Goal: Task Accomplishment & Management: Complete application form

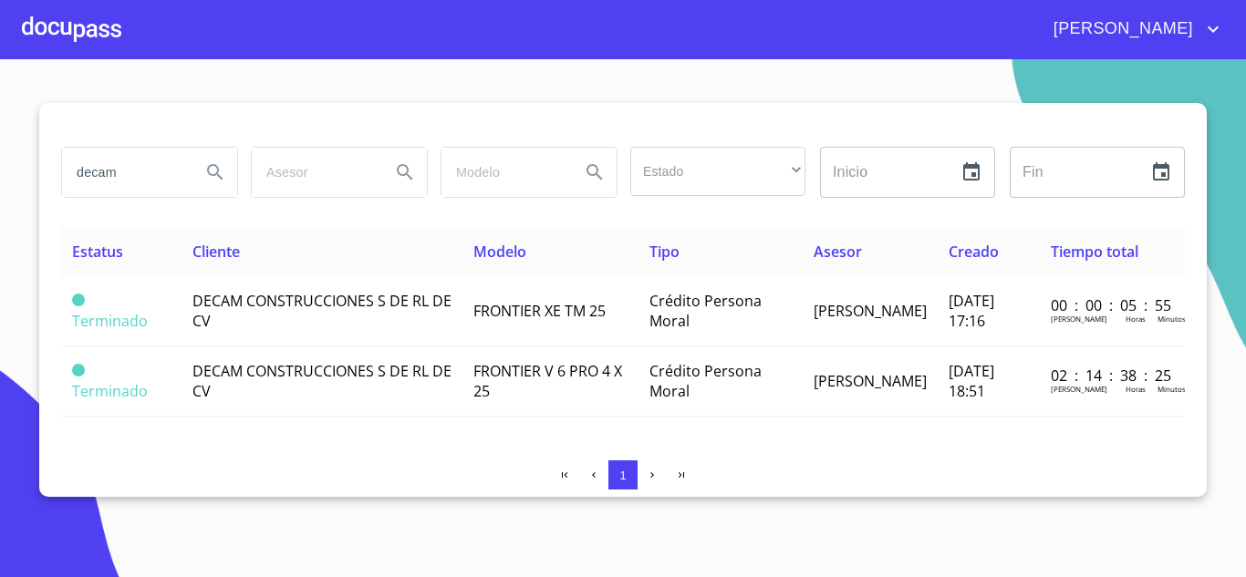
click at [66, 22] on div at bounding box center [71, 29] width 99 height 58
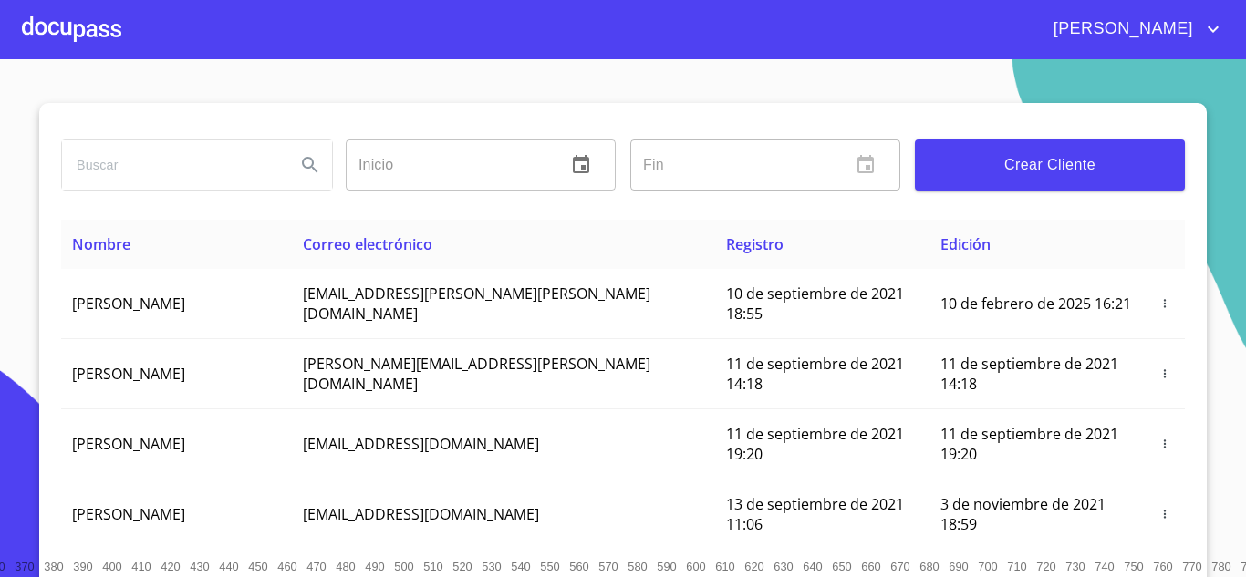
click at [1001, 172] on span "Crear Cliente" at bounding box center [1050, 165] width 241 height 26
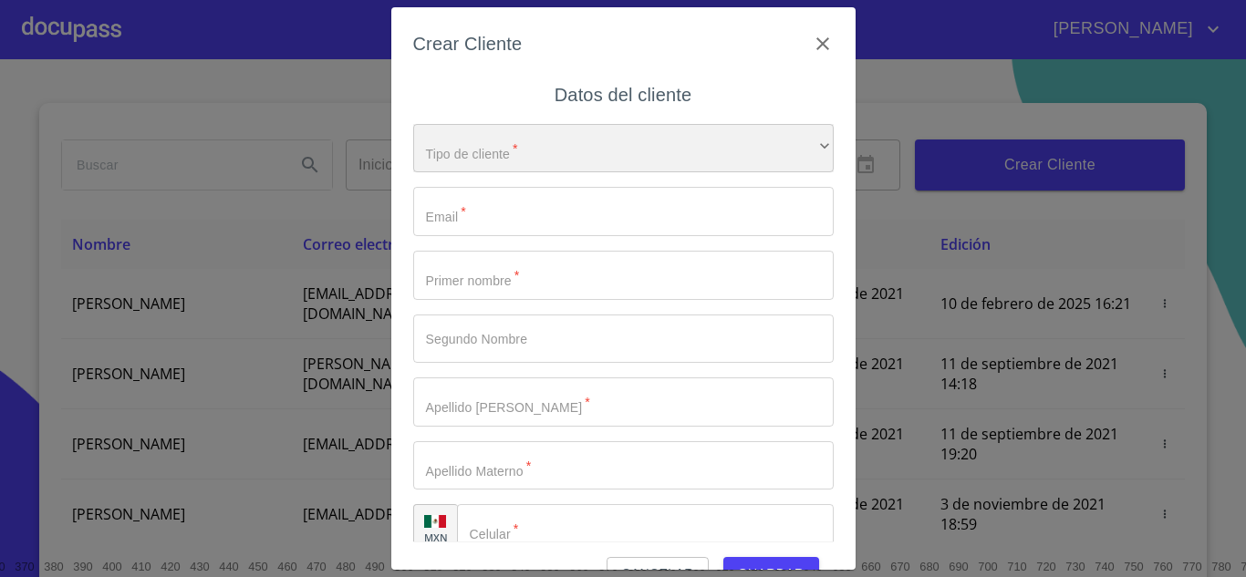
click at [458, 156] on div "​" at bounding box center [623, 148] width 421 height 49
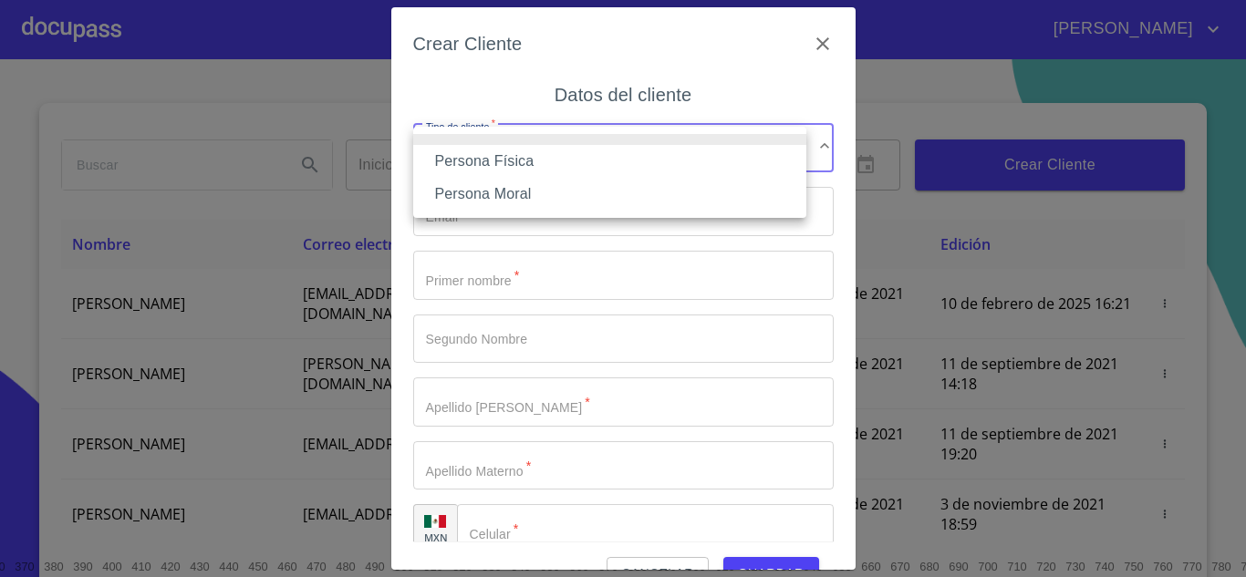
click at [495, 161] on li "Persona Física" at bounding box center [609, 161] width 393 height 33
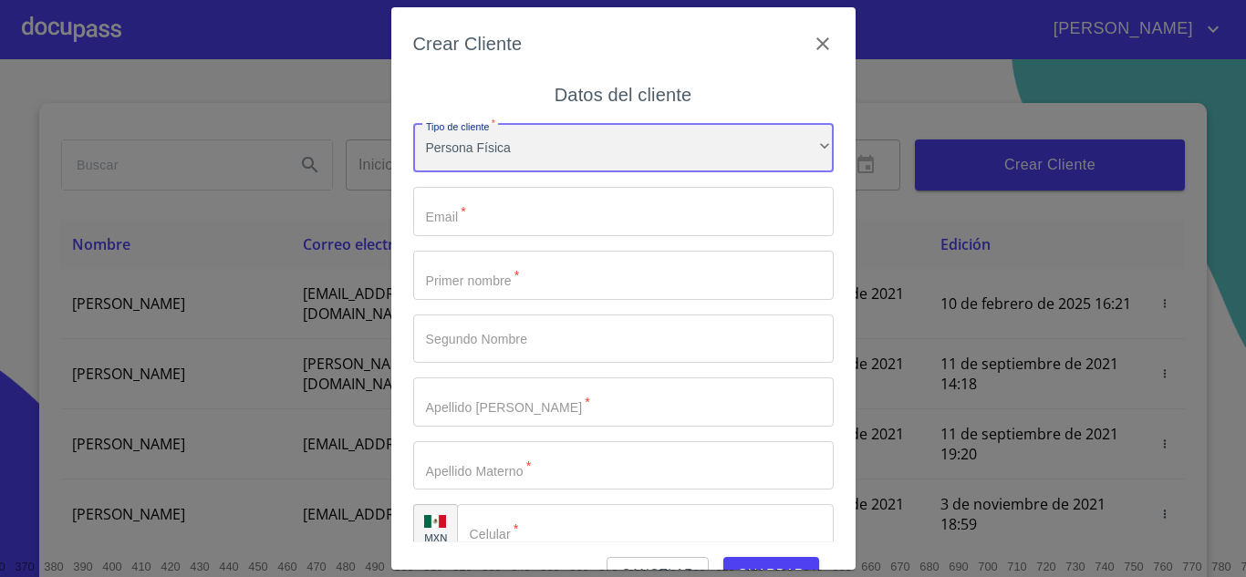
click at [459, 162] on div "Persona Física" at bounding box center [623, 148] width 421 height 49
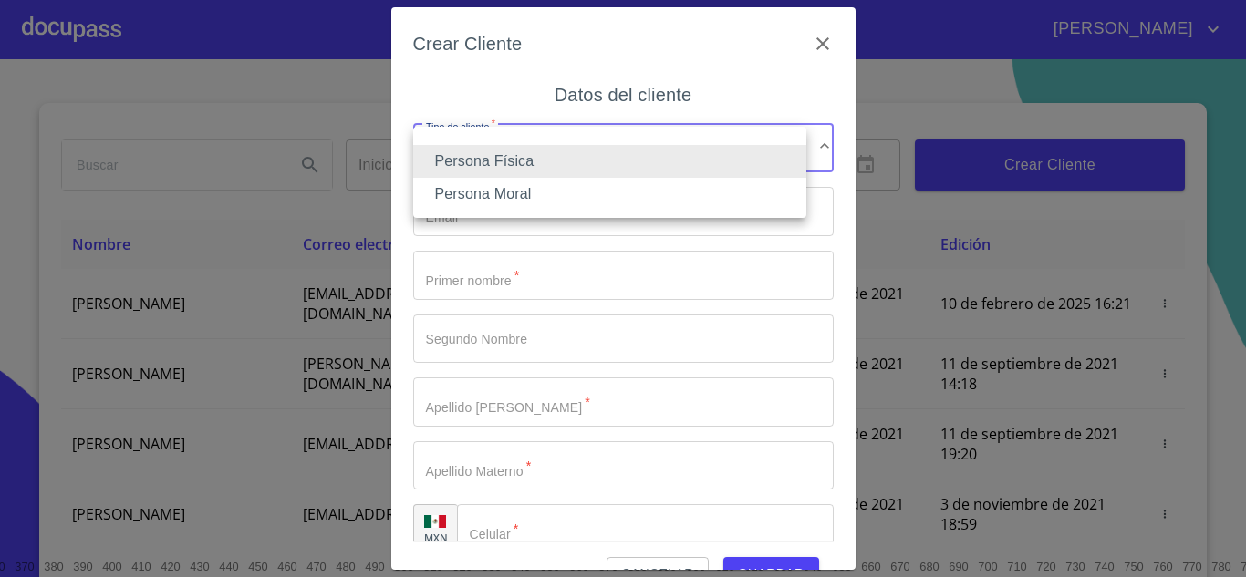
click at [502, 195] on li "Persona Moral" at bounding box center [609, 194] width 393 height 33
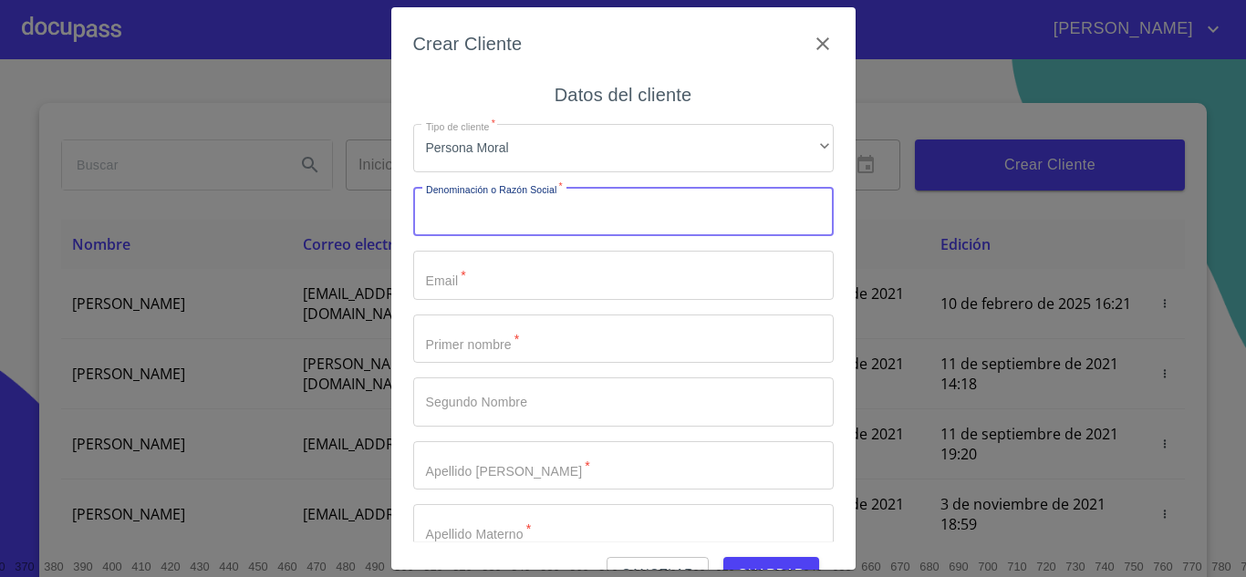
click at [459, 212] on input "Tipo de cliente   *" at bounding box center [623, 211] width 421 height 49
type input "f"
type input "FIRE ENGINEERS"
click at [452, 288] on input "Tipo de cliente   *" at bounding box center [623, 275] width 421 height 49
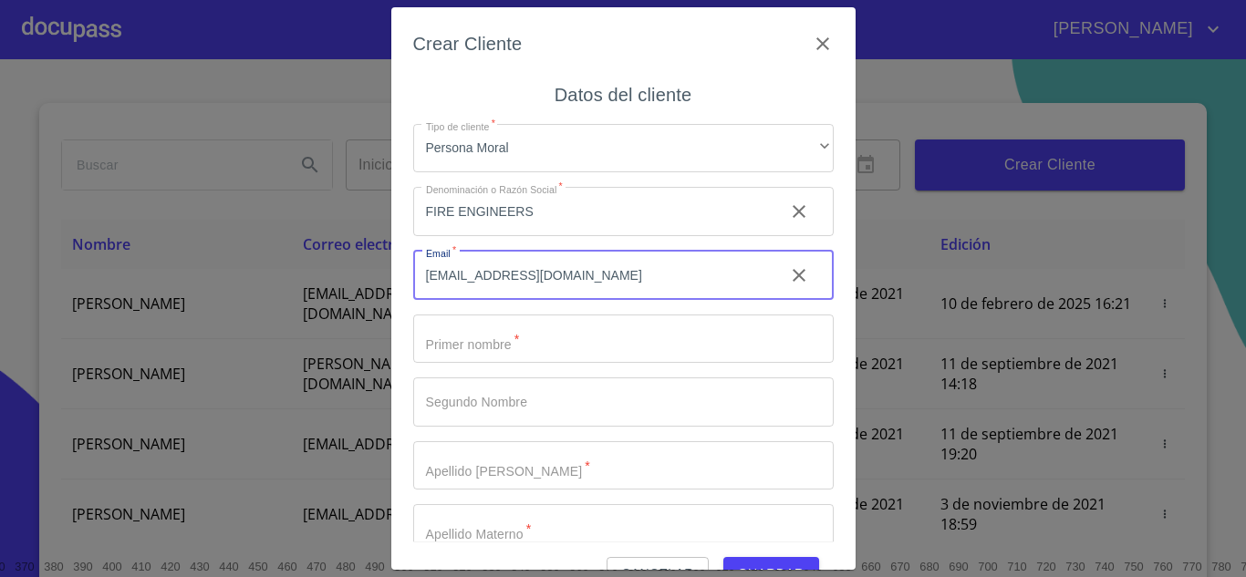
type input "[EMAIL_ADDRESS][DOMAIN_NAME]"
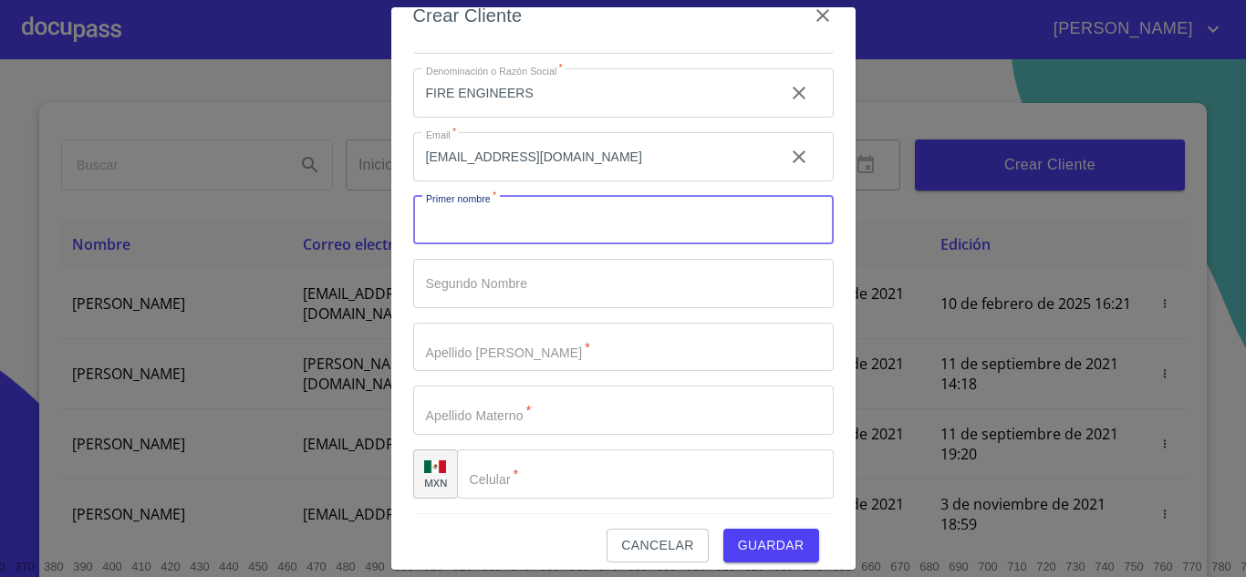
scroll to position [42, 0]
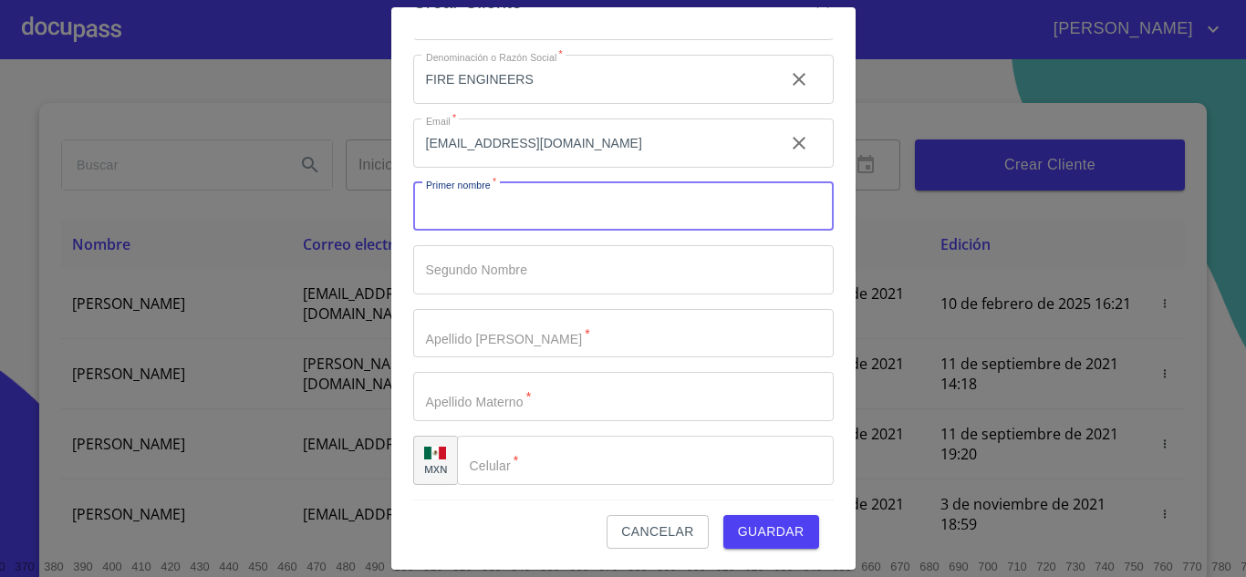
click at [522, 484] on input "Tipo de cliente   *" at bounding box center [645, 460] width 377 height 49
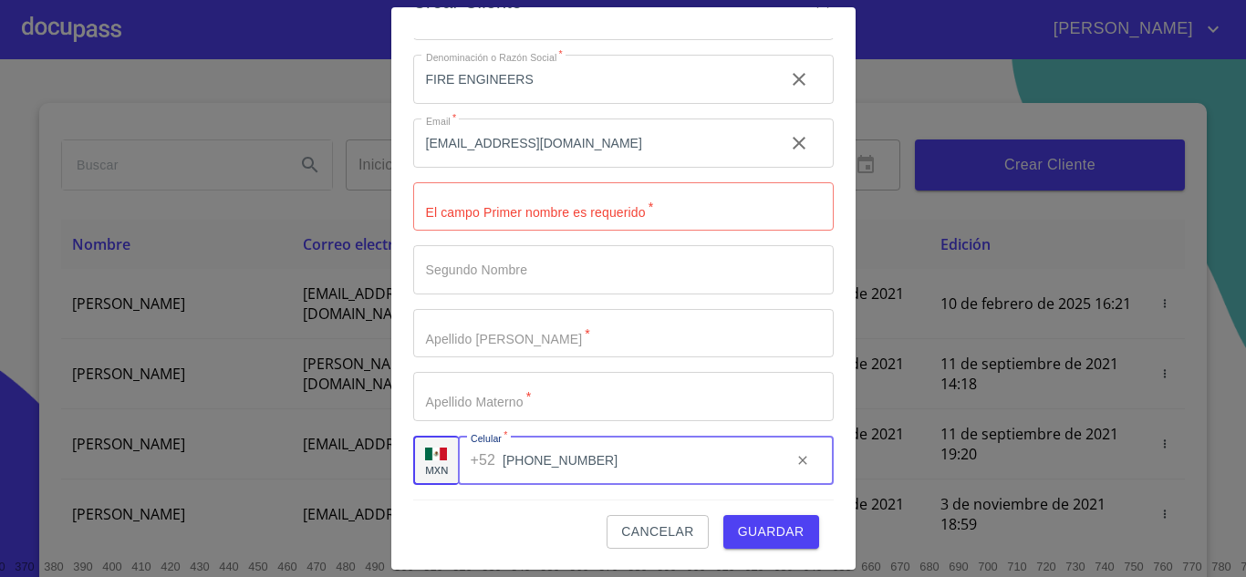
type input "[PHONE_NUMBER]"
click at [759, 525] on span "Guardar" at bounding box center [771, 532] width 67 height 23
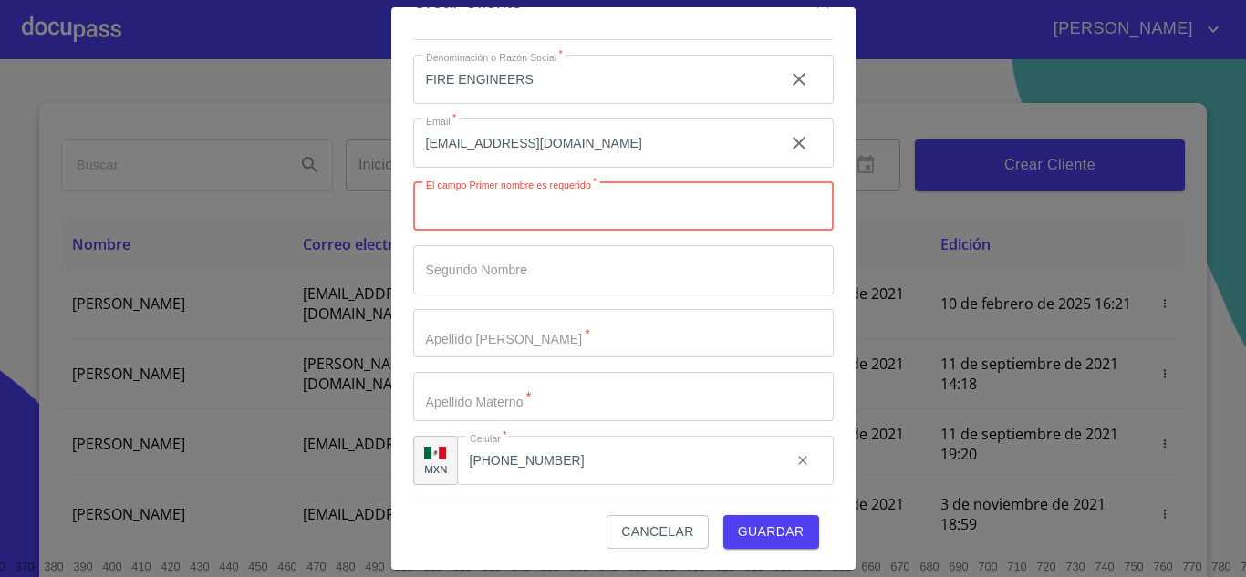
click at [435, 279] on input "Tipo de cliente   *" at bounding box center [623, 269] width 421 height 49
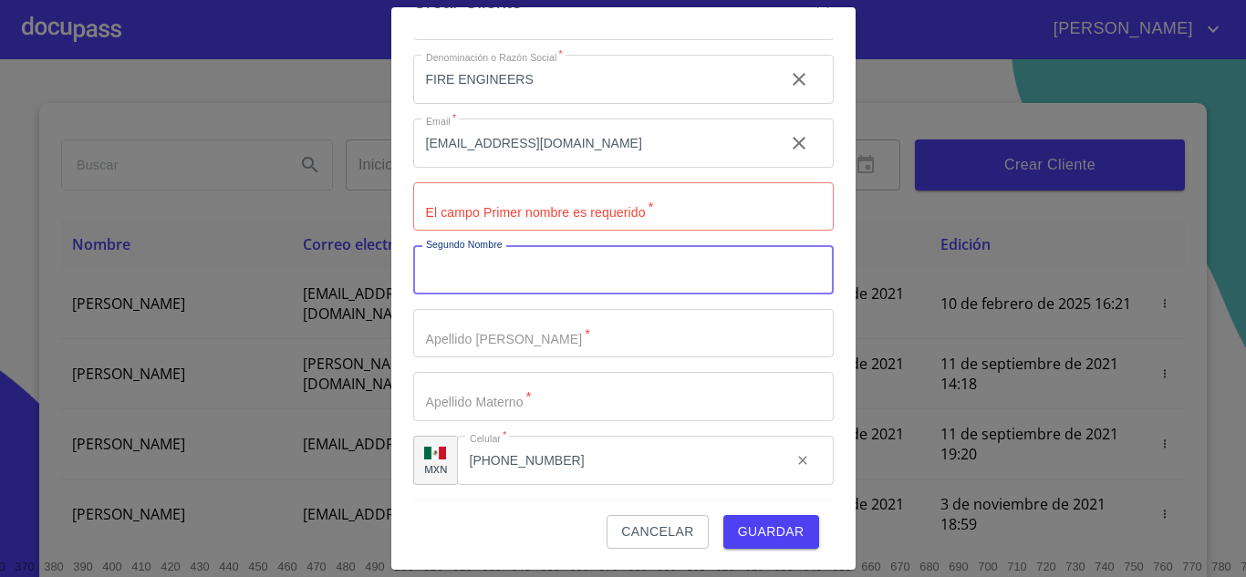
click at [453, 222] on input "Tipo de cliente   *" at bounding box center [623, 206] width 421 height 49
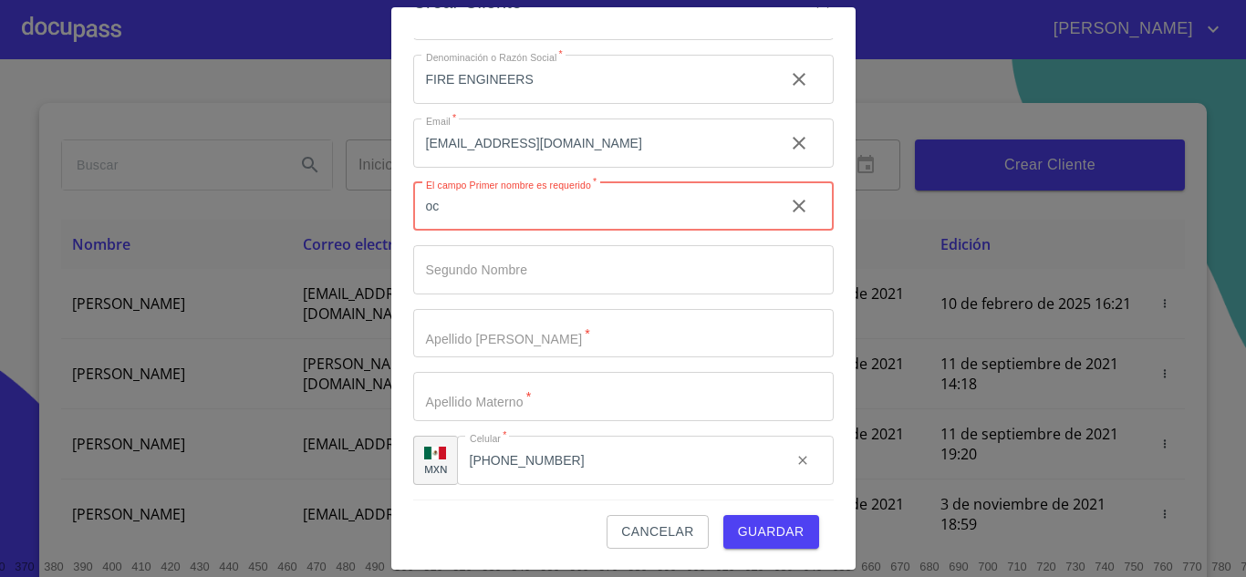
type input "o"
type input "[PERSON_NAME]"
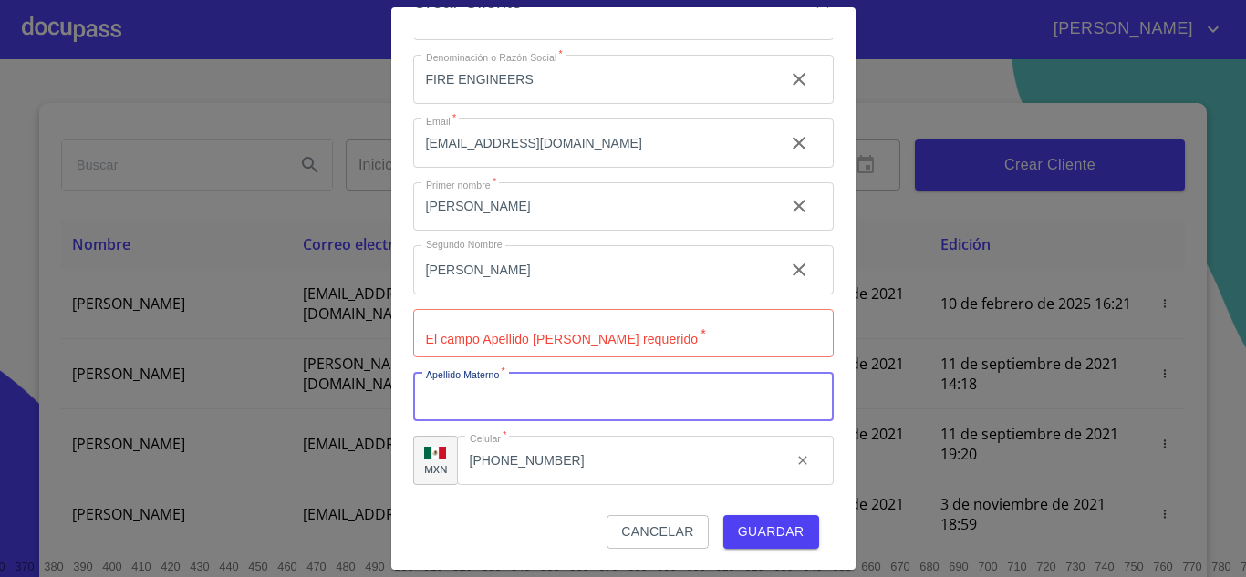
click at [493, 281] on input "[PERSON_NAME]" at bounding box center [591, 269] width 357 height 49
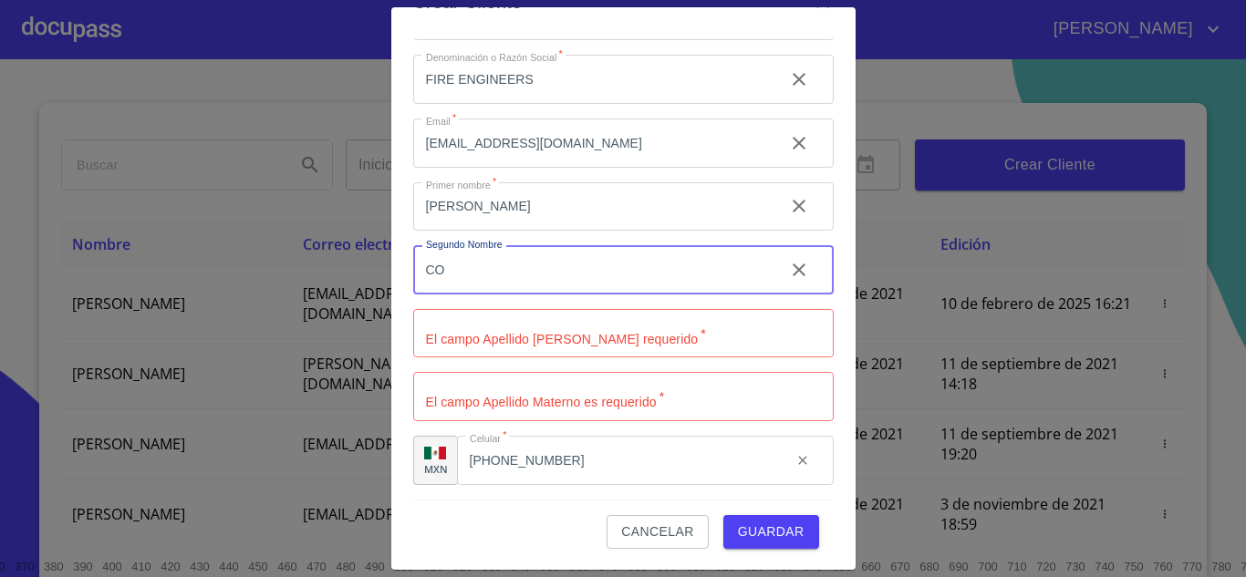
type input "C"
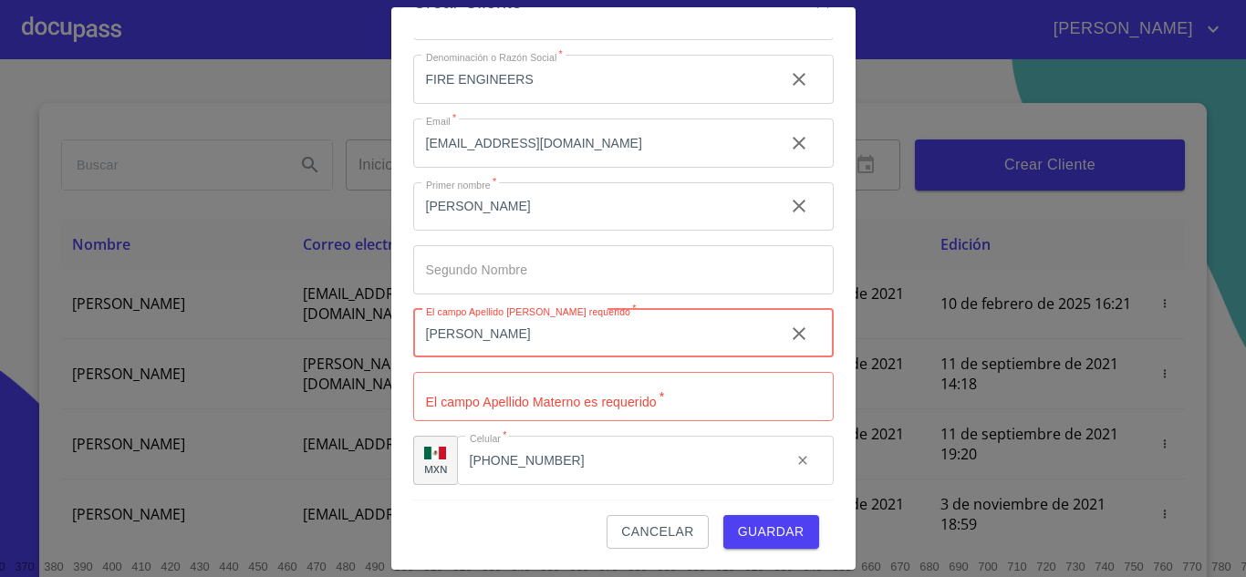
type input "[PERSON_NAME]"
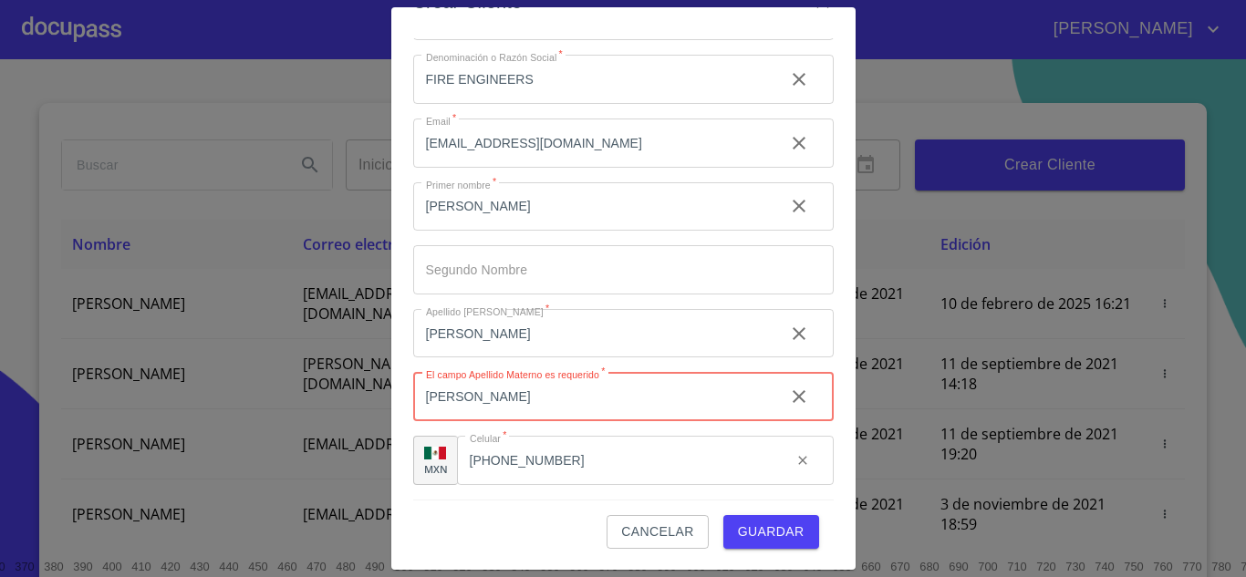
type input "[PERSON_NAME]"
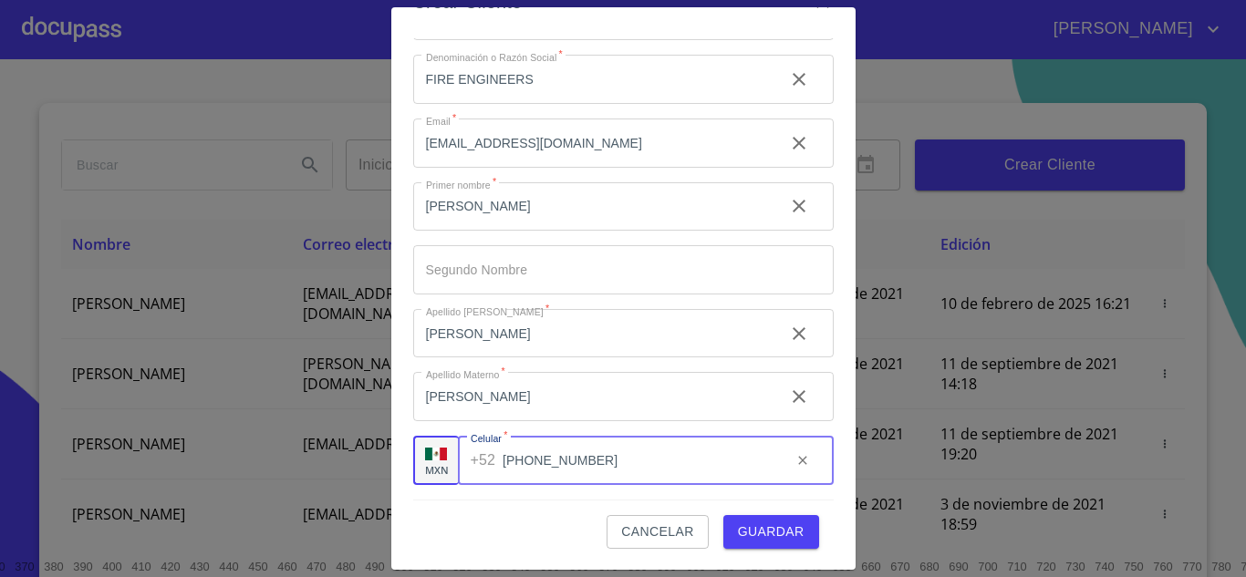
click at [582, 473] on input "[PHONE_NUMBER]" at bounding box center [640, 460] width 274 height 49
click at [758, 524] on span "Guardar" at bounding box center [771, 532] width 67 height 23
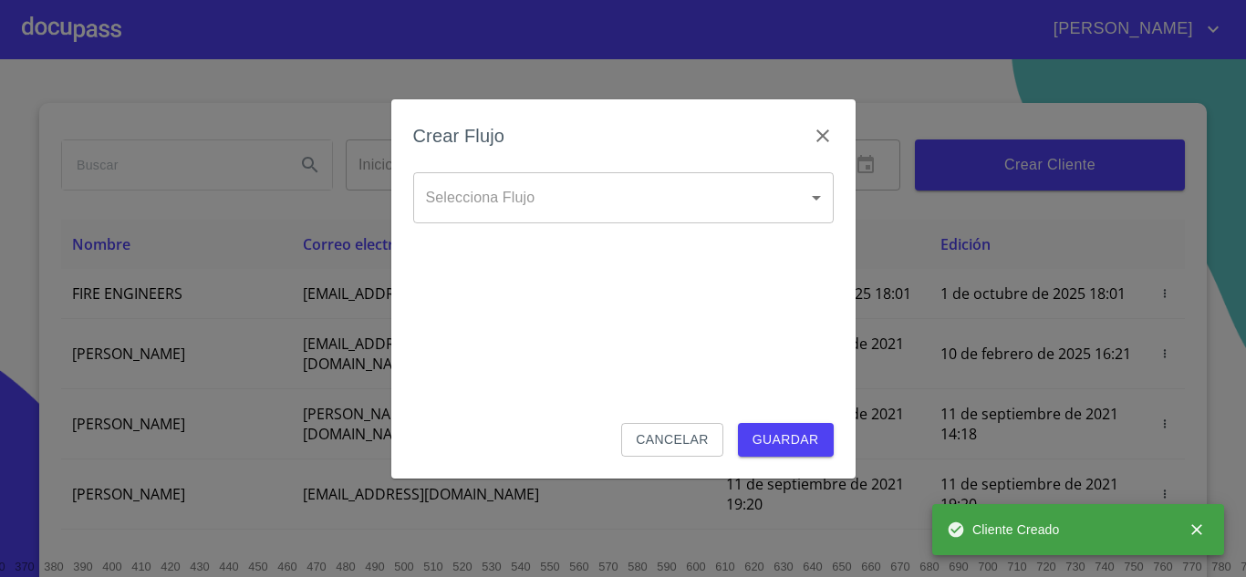
click at [540, 203] on body "[PERSON_NAME] ​ Fin ​ Crear Cliente Nombre Correo electrónico Registro Edición …" at bounding box center [623, 288] width 1246 height 577
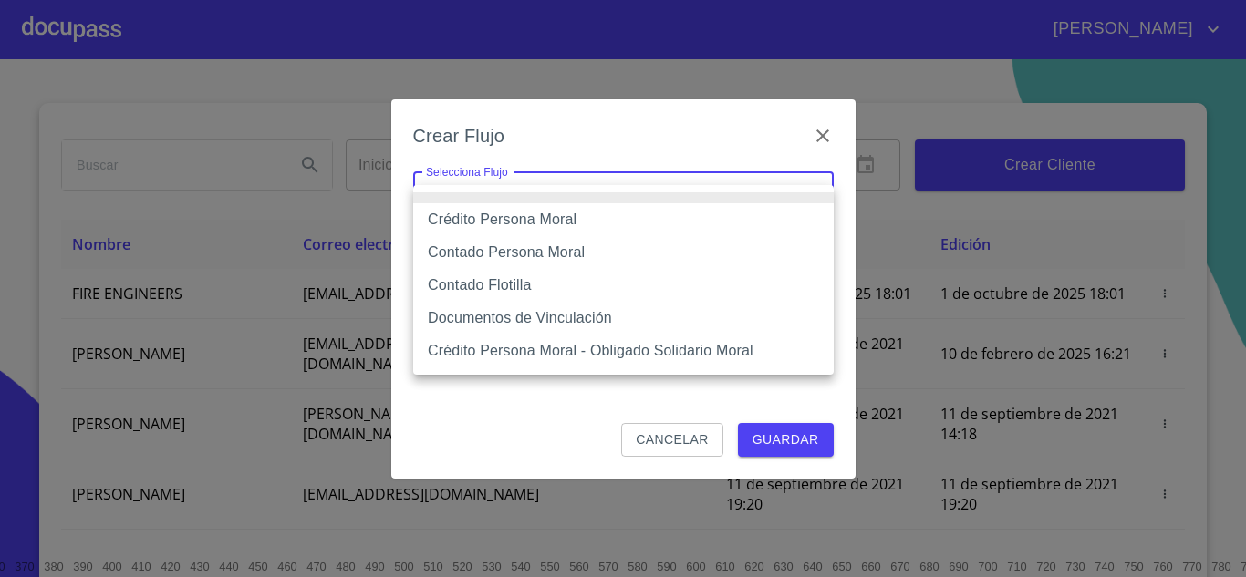
click at [669, 445] on div at bounding box center [623, 288] width 1246 height 577
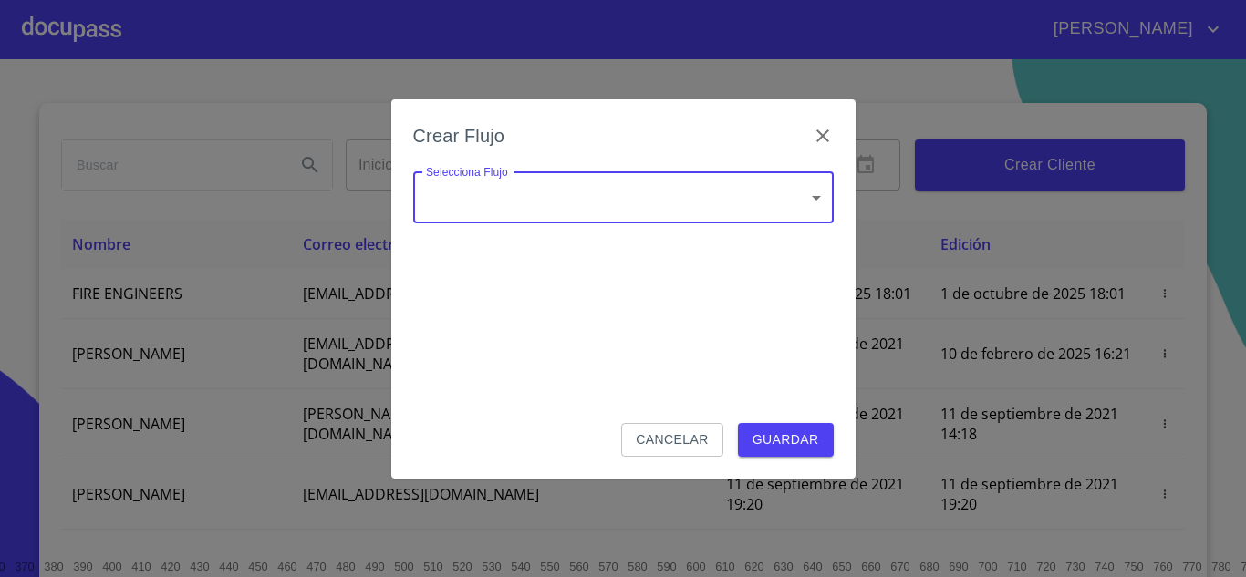
click at [667, 433] on span "Cancelar" at bounding box center [672, 440] width 72 height 23
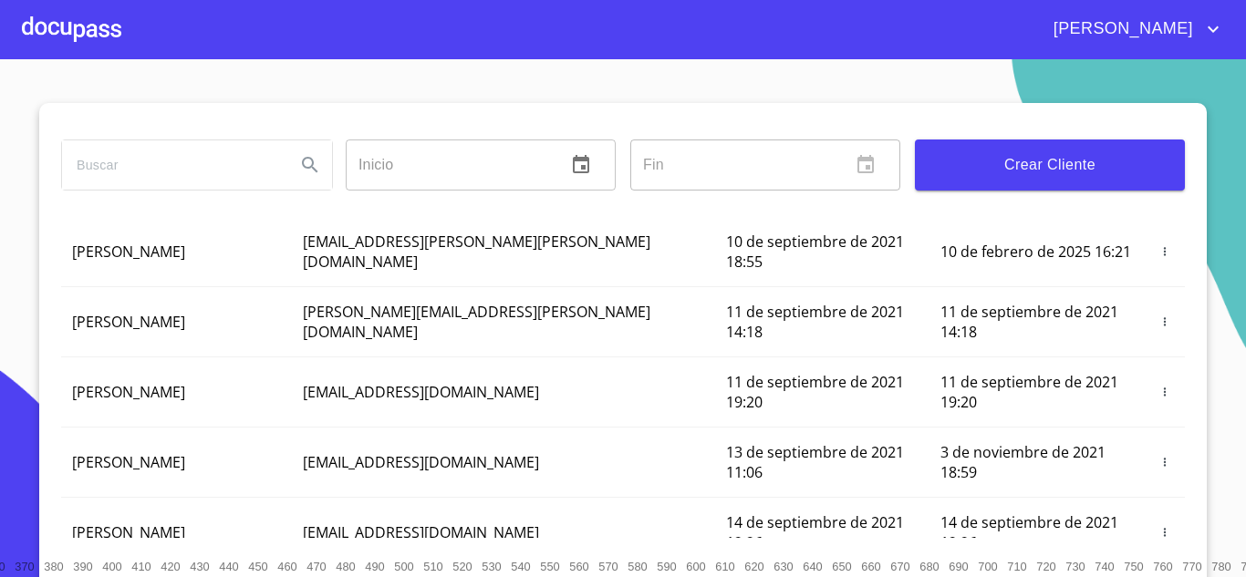
scroll to position [182, 0]
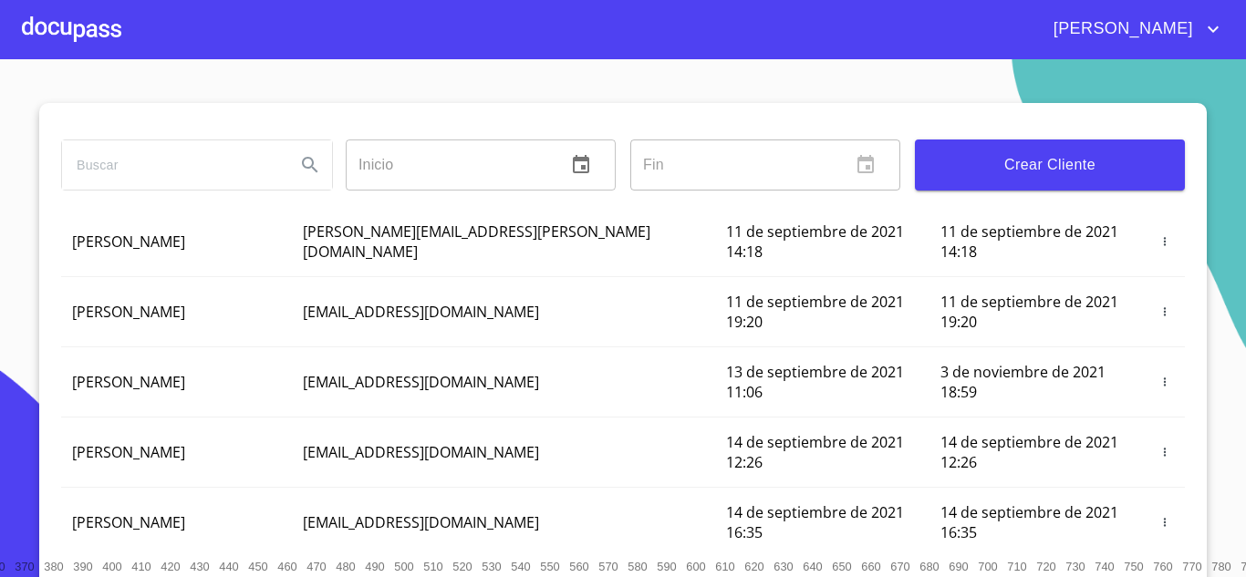
click at [88, 36] on div at bounding box center [71, 29] width 99 height 58
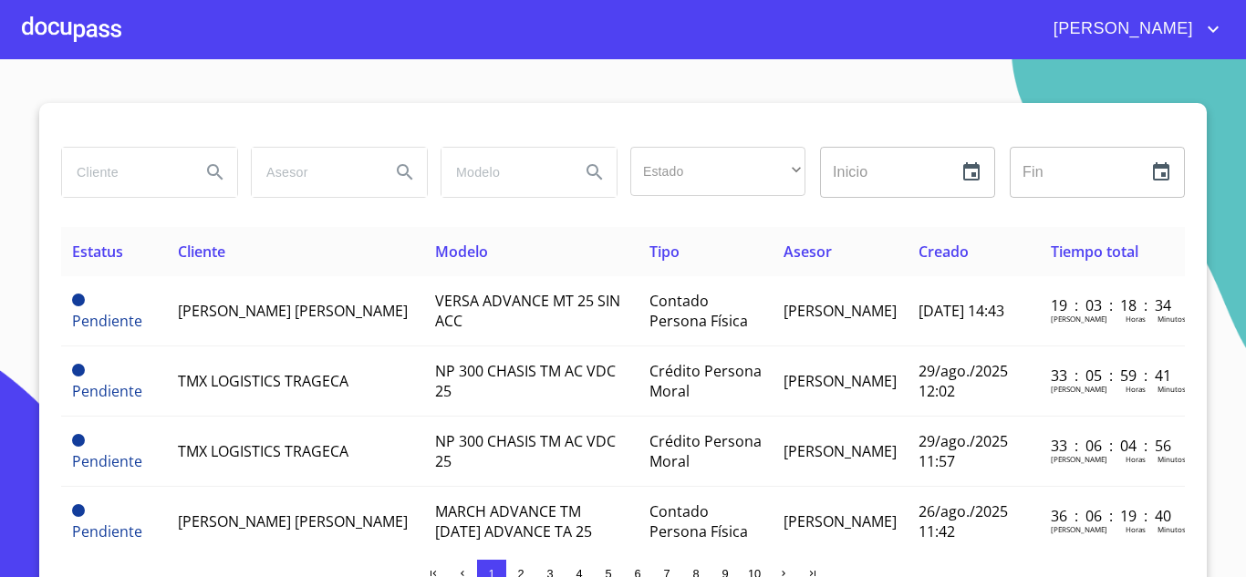
click at [102, 178] on input "search" at bounding box center [124, 172] width 124 height 49
type input "FIRE ENGI"
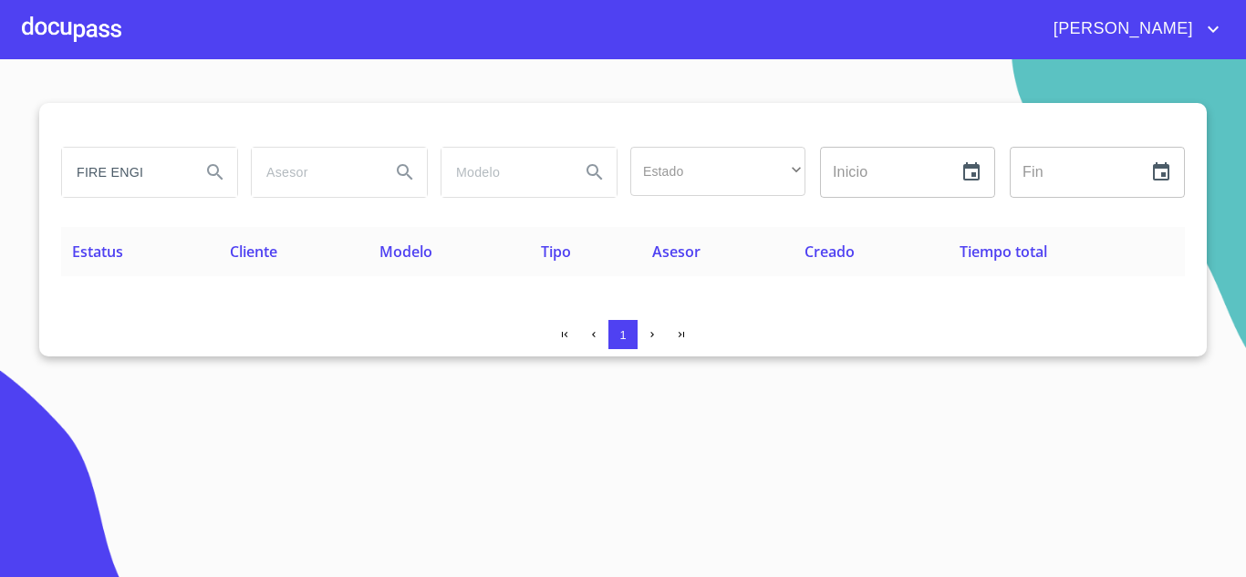
click at [66, 26] on div at bounding box center [71, 29] width 99 height 58
